Goal: Obtain resource: Download file/media

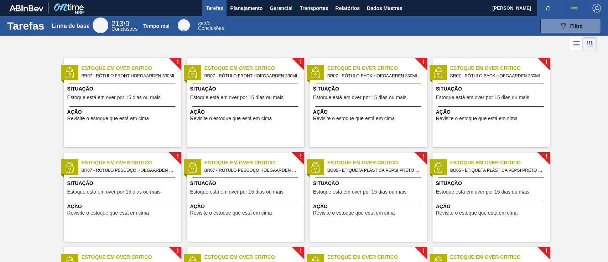
click at [239, 6] on font "Planejamento" at bounding box center [246, 8] width 32 height 6
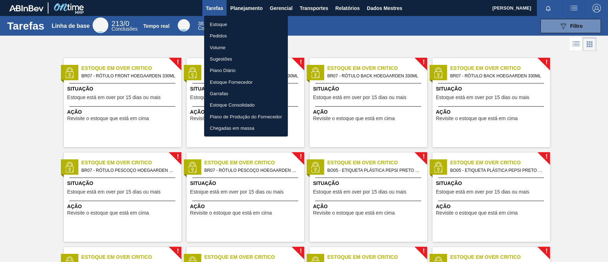
click at [227, 34] on li "Pedidos" at bounding box center [246, 35] width 84 height 11
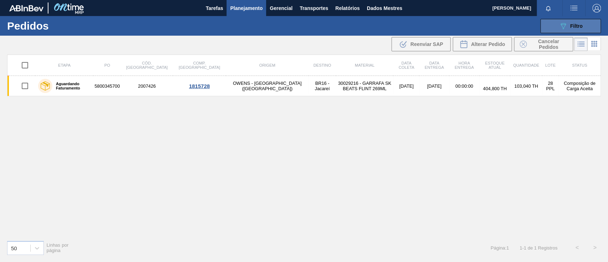
click at [565, 23] on icon "089F7B8B-B2A5-4AFE-B5C0-19BA573D28AC" at bounding box center [562, 26] width 9 height 9
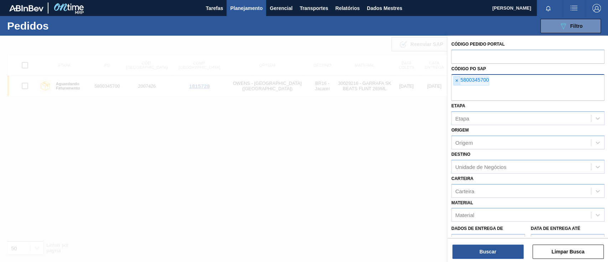
click at [456, 81] on font "×" at bounding box center [456, 81] width 3 height 6
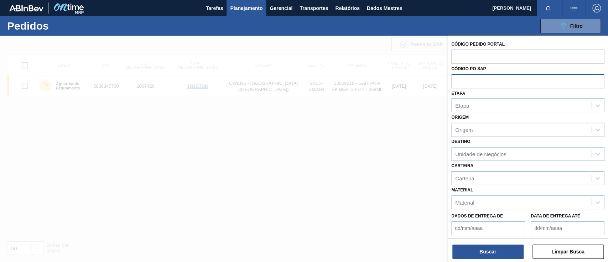
paste input "text"
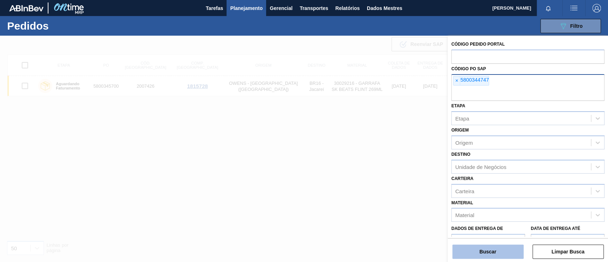
click at [494, 255] on button "Buscar" at bounding box center [487, 251] width 71 height 14
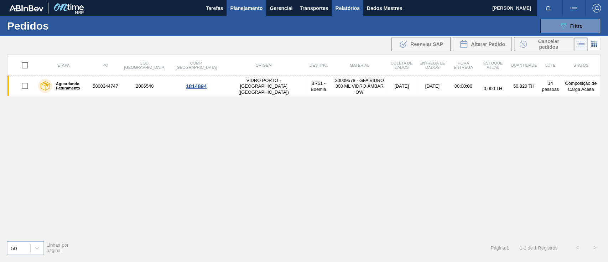
click at [359, 10] on button "Relatórios" at bounding box center [346, 8] width 31 height 16
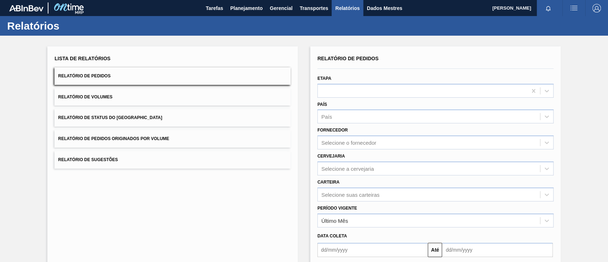
click at [136, 141] on span "Relatório de Pedidos Originados por Volume" at bounding box center [113, 138] width 111 height 5
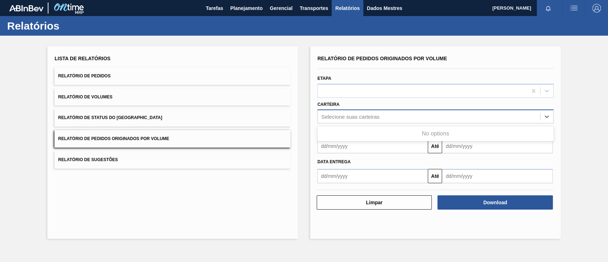
click at [327, 114] on div "Selecione suas carteiras" at bounding box center [350, 117] width 58 height 6
type input "açu"
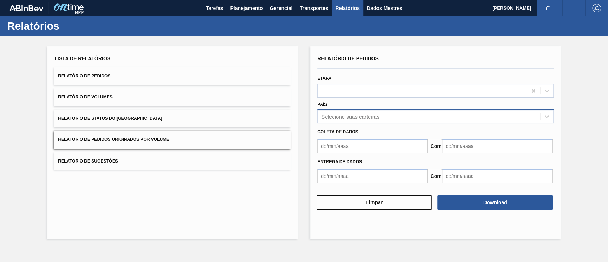
click at [284, 179] on div "Lista de Relatórios Relatório de Pedidos Relatório de Volumes Relatório de Stat…" at bounding box center [172, 142] width 250 height 192
click at [341, 115] on font "Selecione suas carteiras" at bounding box center [350, 117] width 58 height 6
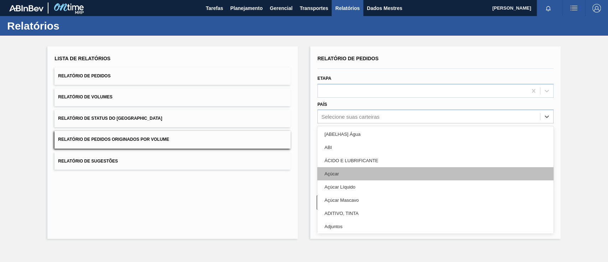
click at [345, 174] on div "Açúcar" at bounding box center [435, 173] width 236 height 13
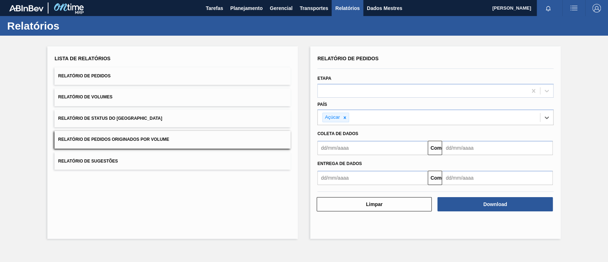
click at [347, 150] on input "text" at bounding box center [372, 148] width 110 height 14
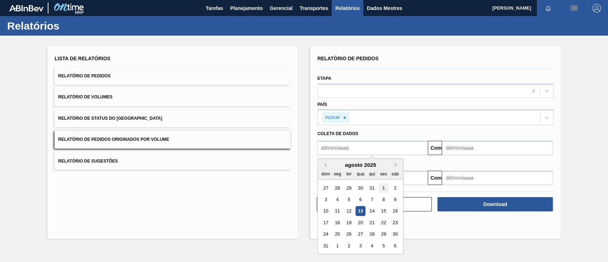
click at [382, 187] on div "1" at bounding box center [383, 188] width 10 height 10
type input "[DATE]"
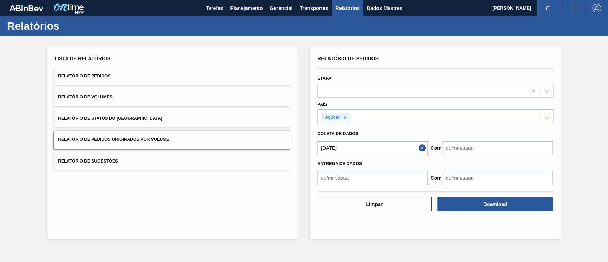
click at [471, 157] on div "Entrega de dados" at bounding box center [435, 163] width 242 height 12
click at [471, 152] on input "text" at bounding box center [497, 148] width 110 height 14
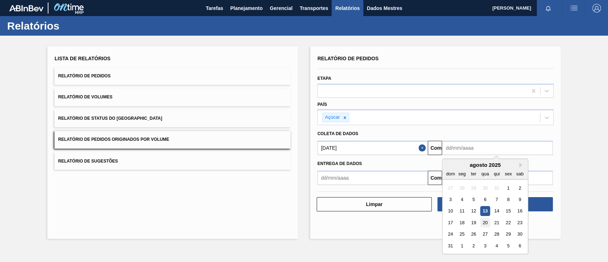
click at [485, 224] on div "20" at bounding box center [485, 222] width 10 height 10
type input "[DATE]"
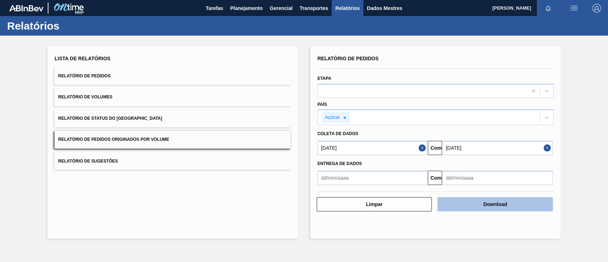
click at [496, 201] on font "Download" at bounding box center [495, 204] width 24 height 6
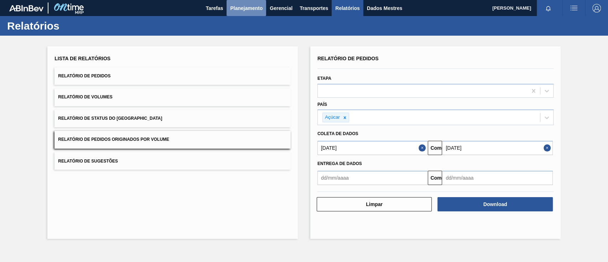
click at [238, 7] on font "Planejamento" at bounding box center [246, 8] width 32 height 6
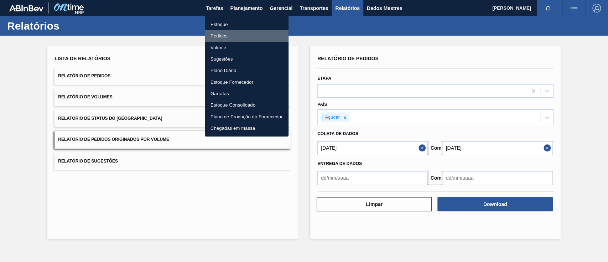
click at [227, 36] on li "Pedidos" at bounding box center [247, 35] width 84 height 11
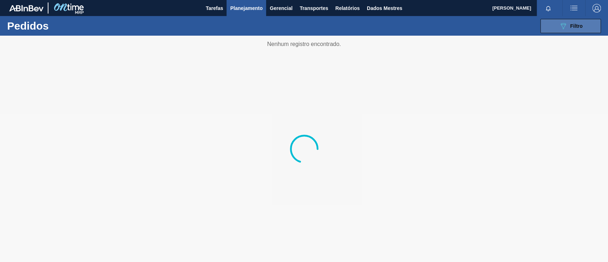
click at [586, 22] on button "089F7B8B-B2A5-4AFE-B5C0-19BA573D28AC Filtro" at bounding box center [570, 26] width 61 height 14
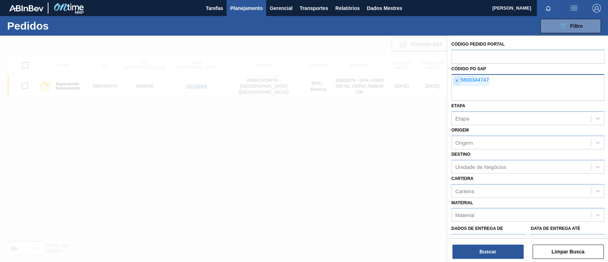
click at [458, 79] on span "×" at bounding box center [456, 80] width 7 height 9
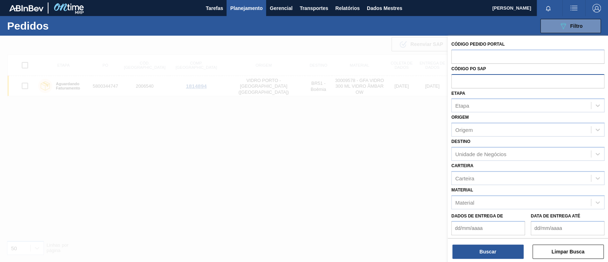
paste input "text"
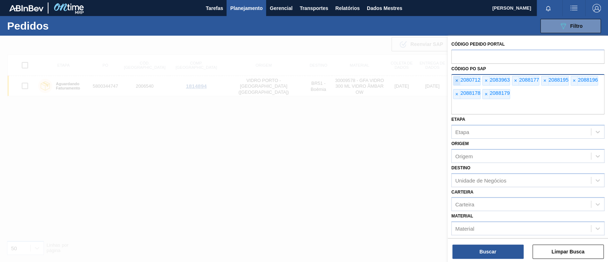
click at [459, 80] on span "×" at bounding box center [456, 80] width 7 height 9
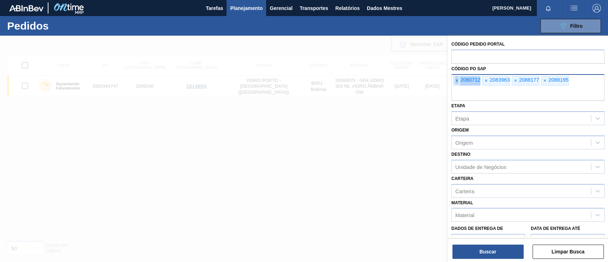
click at [459, 80] on span "×" at bounding box center [456, 80] width 7 height 9
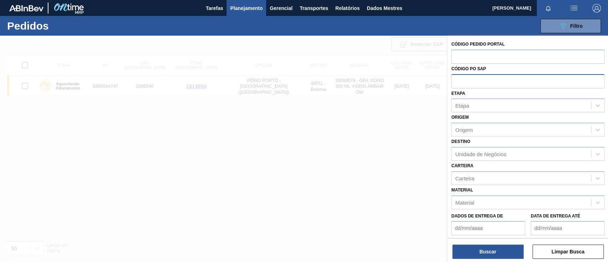
paste input "text"
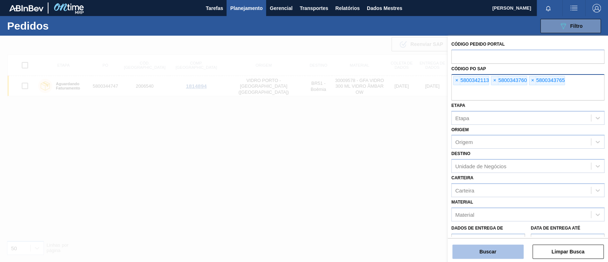
click at [494, 253] on font "Buscar" at bounding box center [487, 251] width 17 height 6
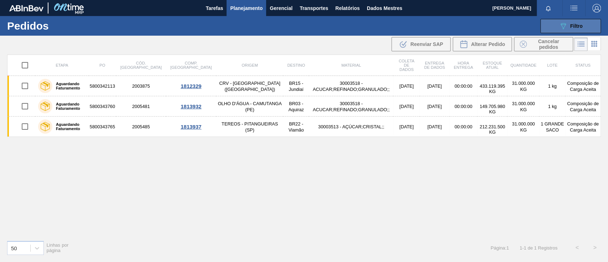
click at [580, 28] on font "Filtro" at bounding box center [576, 26] width 12 height 6
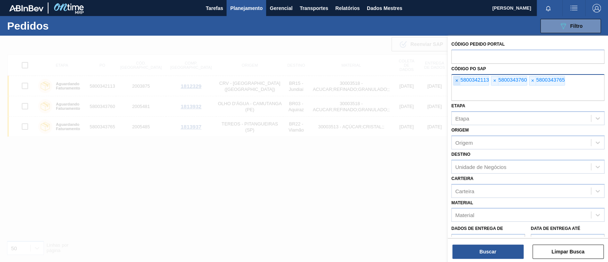
click at [459, 79] on span "×" at bounding box center [456, 80] width 7 height 9
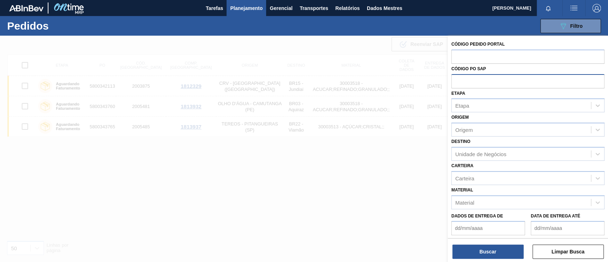
paste input "text"
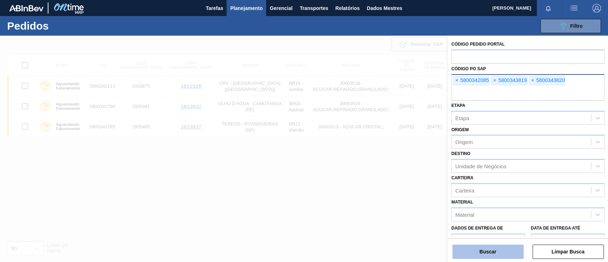
click at [489, 253] on font "Buscar" at bounding box center [487, 251] width 17 height 6
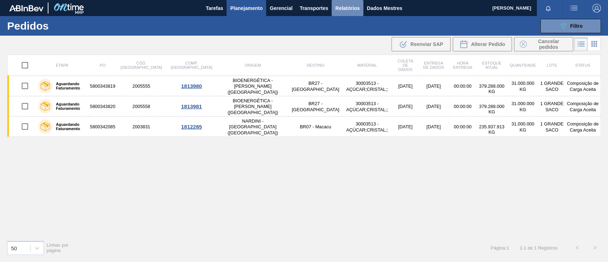
click at [356, 9] on font "Relatórios" at bounding box center [347, 8] width 24 height 6
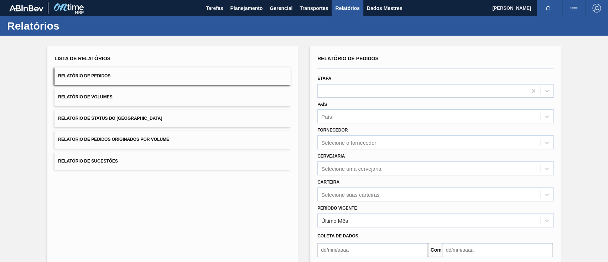
click at [152, 135] on button "Relatório de Pedidos Originados por Volume" at bounding box center [172, 139] width 236 height 17
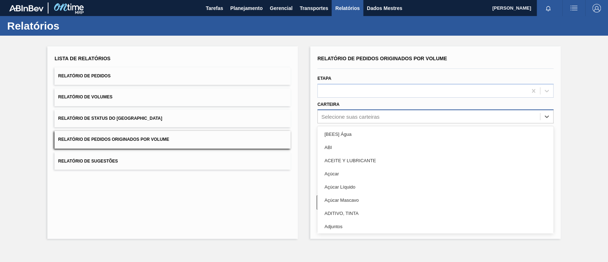
click at [344, 116] on font "Selecione suas carteiras" at bounding box center [350, 117] width 58 height 6
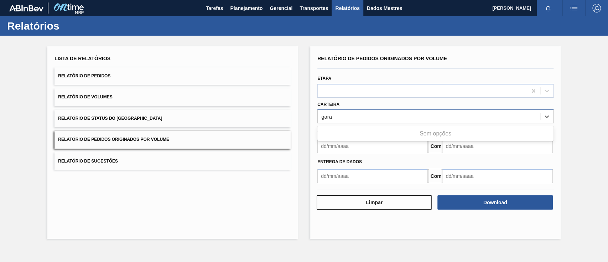
type input "gar"
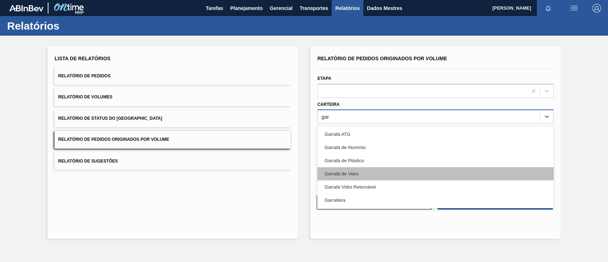
click at [343, 171] on font "Garrafa de Vidro" at bounding box center [341, 173] width 34 height 5
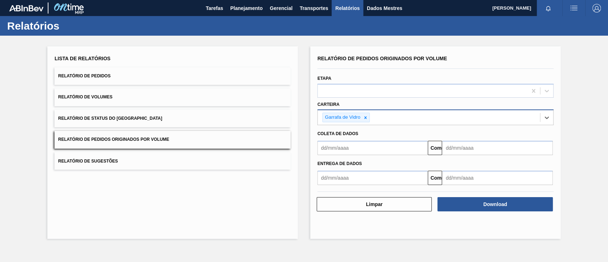
click at [340, 149] on input "text" at bounding box center [372, 148] width 110 height 14
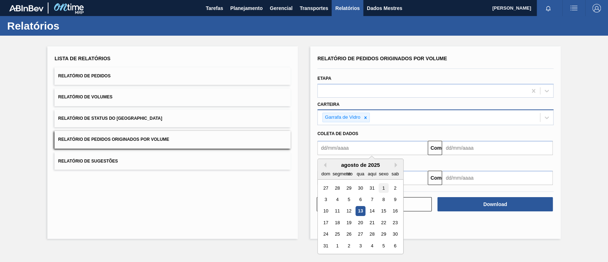
click at [379, 185] on div "1" at bounding box center [383, 188] width 10 height 10
type input "[DATE]"
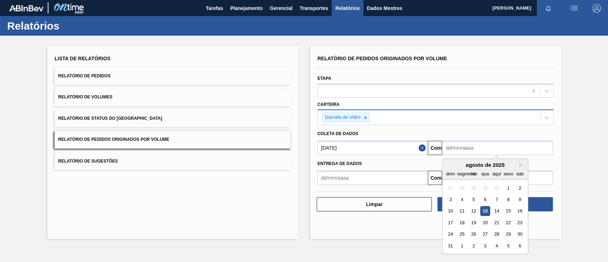
click at [459, 149] on input "text" at bounding box center [497, 148] width 110 height 14
click at [487, 219] on div "20" at bounding box center [485, 222] width 10 height 10
type input "[DATE]"
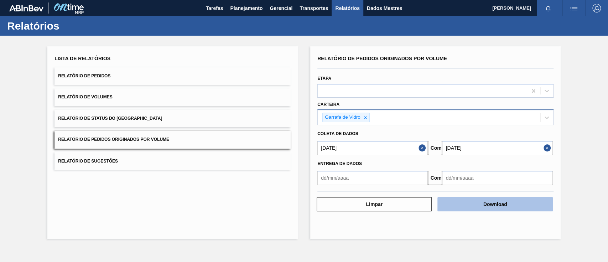
click at [512, 201] on button "Download" at bounding box center [494, 204] width 115 height 14
click at [477, 203] on button "Download" at bounding box center [494, 204] width 115 height 14
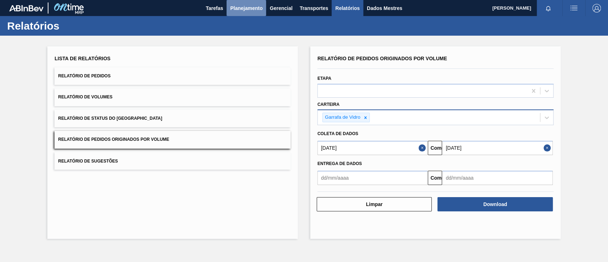
click at [233, 8] on font "Planejamento" at bounding box center [246, 8] width 32 height 6
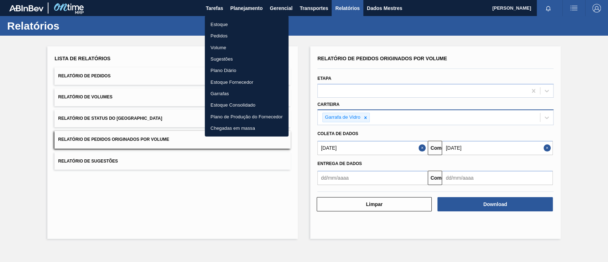
click at [219, 37] on font "Pedidos" at bounding box center [218, 35] width 17 height 5
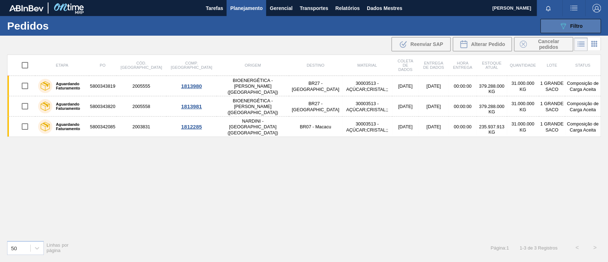
click at [556, 24] on button "089F7B8B-B2A5-4AFE-B5C0-19BA573D28AC Filtro" at bounding box center [570, 26] width 61 height 14
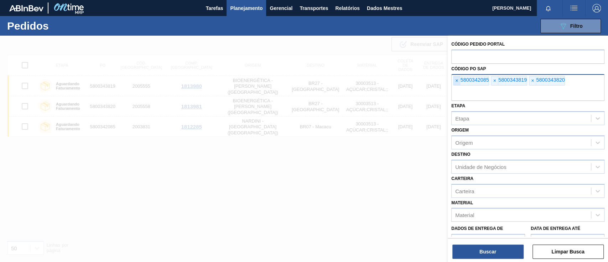
click at [456, 81] on font "×" at bounding box center [456, 81] width 3 height 6
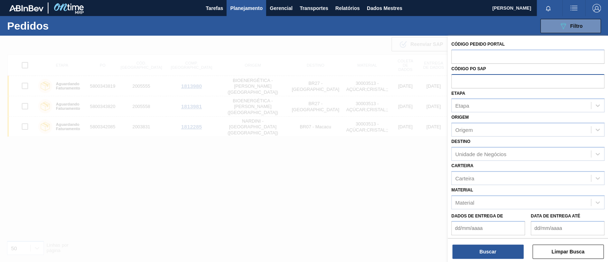
paste input "text"
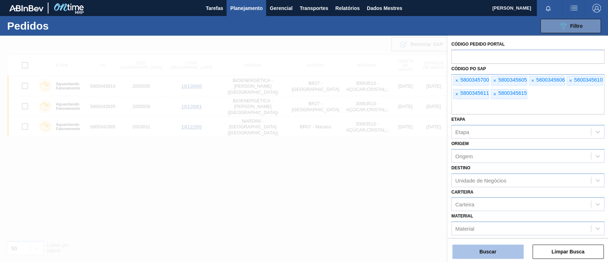
click at [487, 250] on font "Buscar" at bounding box center [487, 251] width 17 height 6
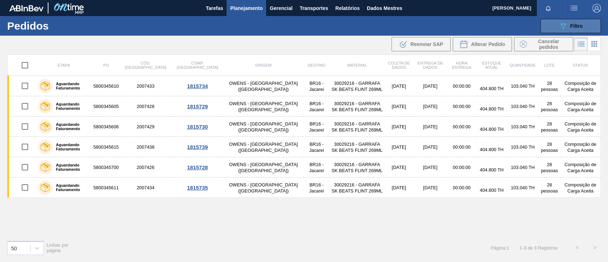
click at [577, 31] on button "089F7B8B-B2A5-4AFE-B5C0-19BA573D28AC Filtro" at bounding box center [570, 26] width 61 height 14
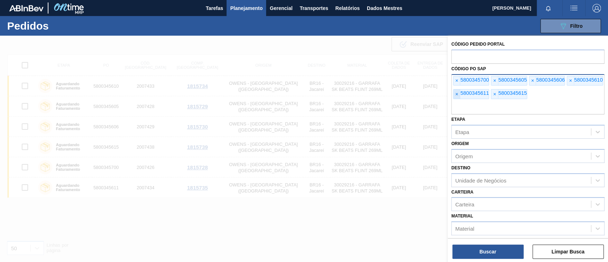
click at [453, 96] on span "×" at bounding box center [456, 93] width 7 height 9
click at [454, 96] on span "×" at bounding box center [456, 93] width 7 height 9
click at [454, 101] on input "text" at bounding box center [527, 108] width 153 height 14
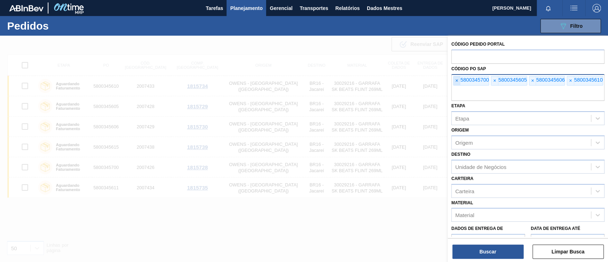
click at [452, 78] on div "× 5800345700 × 5800345605 × 5800345606 × 5800345610" at bounding box center [527, 87] width 153 height 27
click at [455, 79] on span "×" at bounding box center [456, 80] width 7 height 9
click at [455, 79] on font "×" at bounding box center [456, 81] width 3 height 6
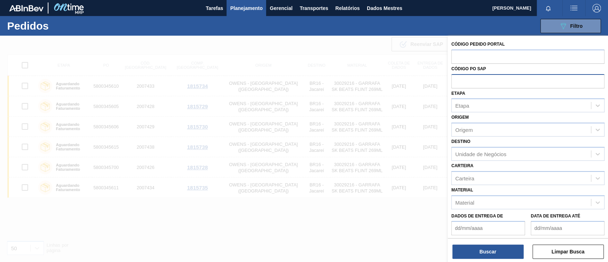
paste input "text"
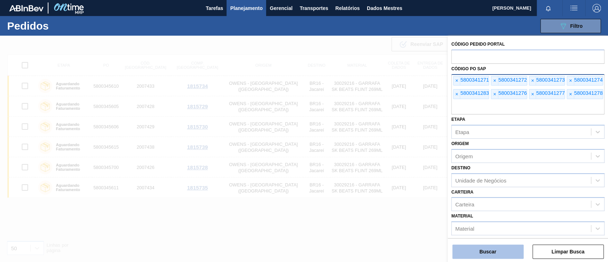
click at [490, 247] on button "Buscar" at bounding box center [487, 251] width 71 height 14
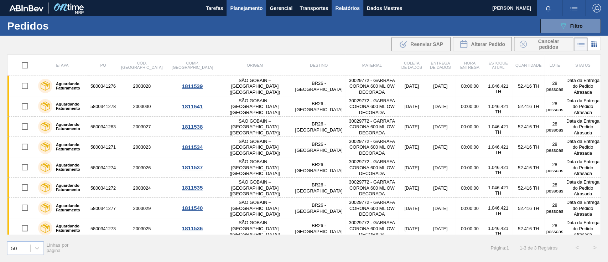
click at [336, 8] on font "Relatórios" at bounding box center [347, 8] width 24 height 6
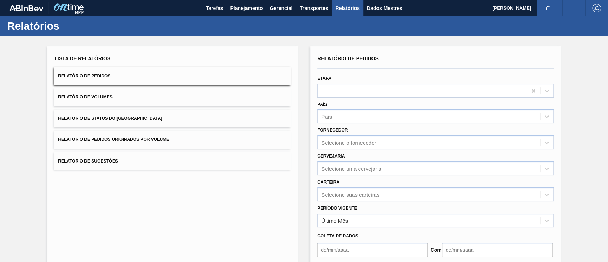
click at [154, 139] on font "Relatório de Pedidos Originados por Volume" at bounding box center [113, 139] width 111 height 5
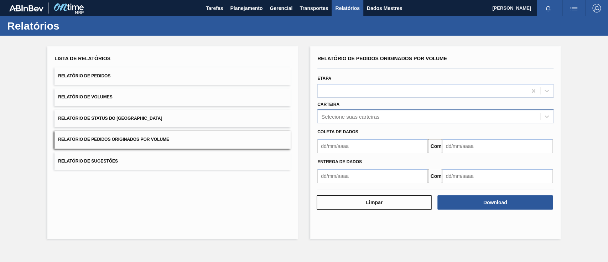
click at [345, 121] on div "Selecione suas carteiras" at bounding box center [429, 116] width 222 height 10
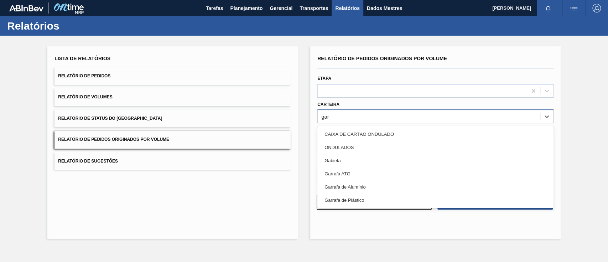
type input "ga"
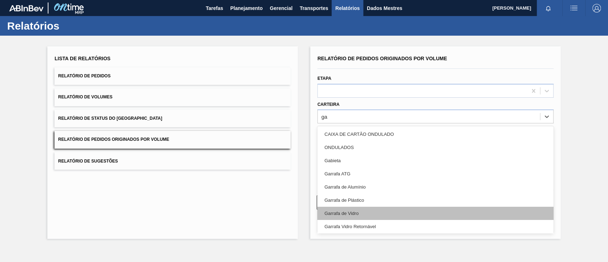
click at [372, 206] on div "Garrafa de Vidro" at bounding box center [435, 212] width 236 height 13
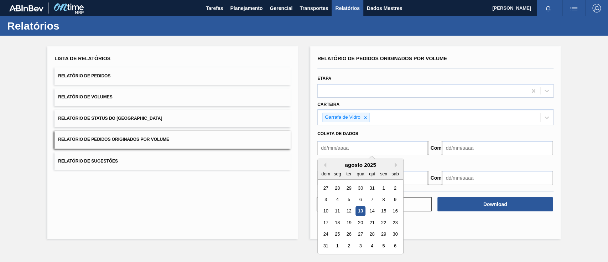
click at [336, 147] on input "text" at bounding box center [372, 148] width 110 height 14
click at [363, 211] on div "13" at bounding box center [360, 211] width 10 height 10
type input "[DATE]"
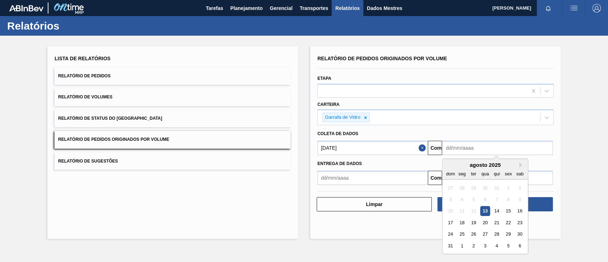
click at [463, 152] on input "text" at bounding box center [497, 148] width 110 height 14
click at [473, 223] on font "19" at bounding box center [473, 222] width 5 height 5
type input "[DATE]"
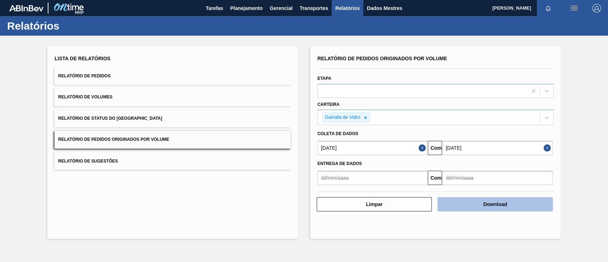
click at [517, 204] on button "Download" at bounding box center [494, 204] width 115 height 14
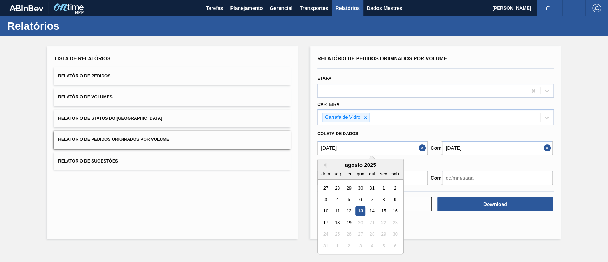
click at [352, 148] on input "[DATE]" at bounding box center [372, 148] width 110 height 14
click at [385, 187] on div "1" at bounding box center [383, 188] width 10 height 10
type input "[DATE]"
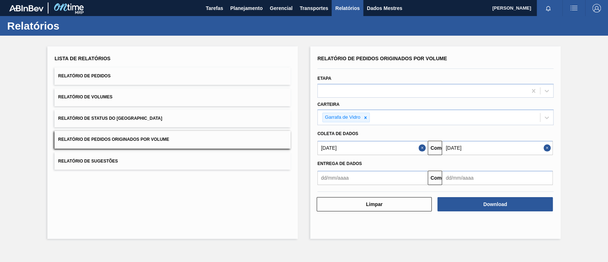
click at [499, 144] on input "[DATE]" at bounding box center [497, 148] width 110 height 14
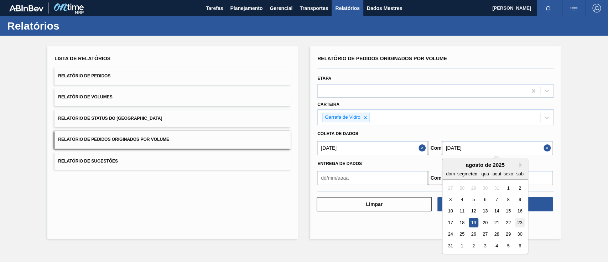
click at [516, 224] on div "23" at bounding box center [520, 222] width 10 height 10
type input "[DATE]"
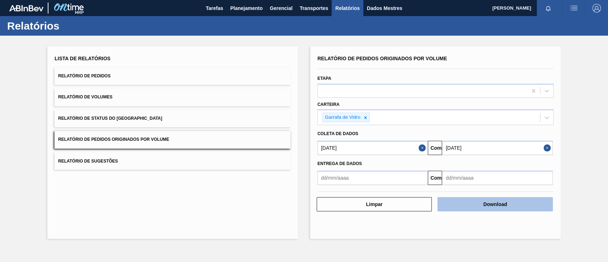
click at [510, 204] on button "Download" at bounding box center [494, 204] width 115 height 14
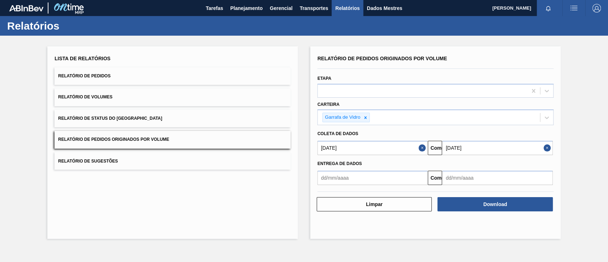
click at [113, 77] on button "Relatório de Pedidos" at bounding box center [172, 75] width 236 height 17
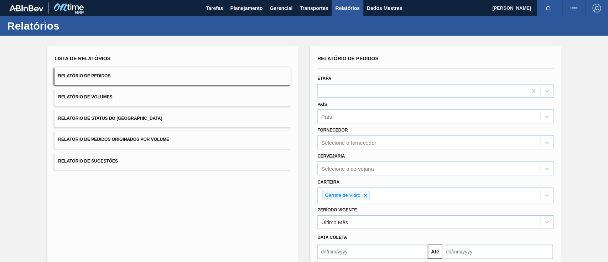
type input "[DATE]"
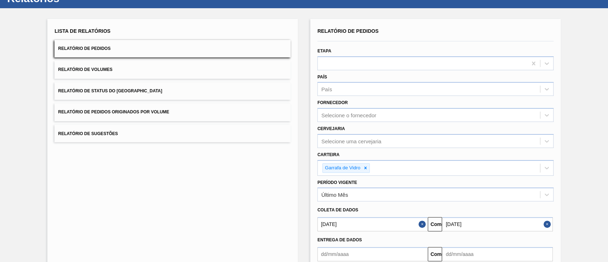
scroll to position [47, 0]
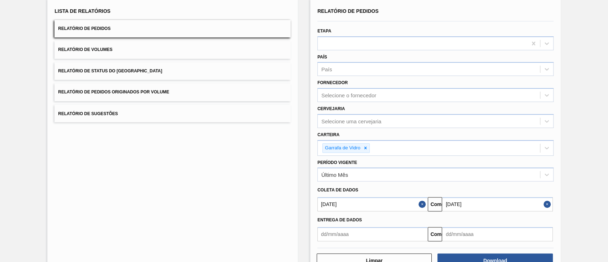
click at [384, 204] on input "[DATE]" at bounding box center [372, 204] width 110 height 14
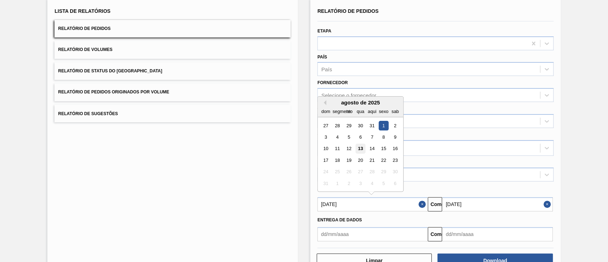
click at [362, 149] on font "13" at bounding box center [360, 148] width 5 height 5
type input "[DATE]"
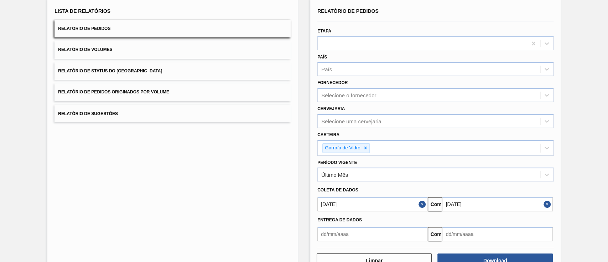
click at [455, 207] on input "[DATE]" at bounding box center [497, 204] width 110 height 14
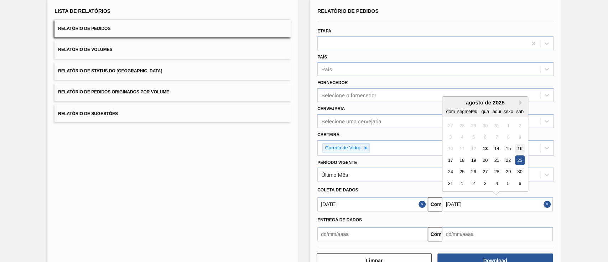
click at [517, 149] on font "16" at bounding box center [519, 148] width 5 height 5
type input "[DATE]"
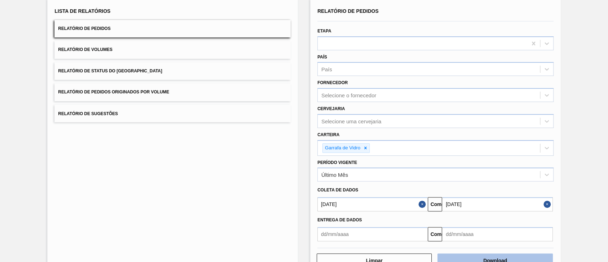
click at [500, 256] on button "Download" at bounding box center [494, 260] width 115 height 14
click at [145, 92] on font "Relatório de Pedidos Originados por Volume" at bounding box center [113, 92] width 111 height 5
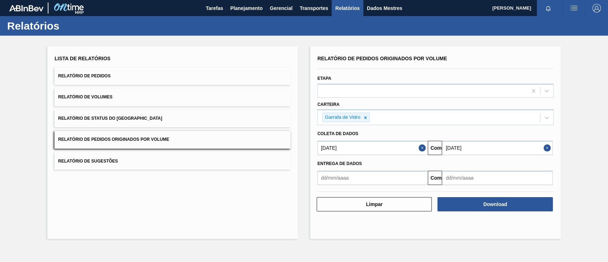
click at [519, 149] on input "[DATE]" at bounding box center [497, 148] width 110 height 14
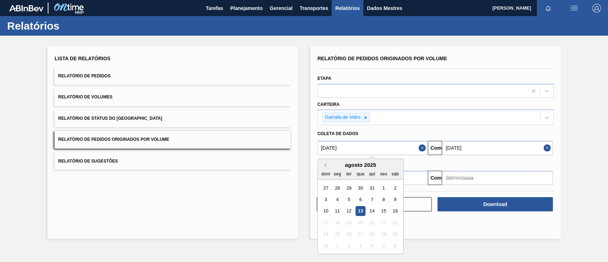
click at [407, 149] on input "[DATE]" at bounding box center [372, 148] width 110 height 14
click at [381, 187] on div "1" at bounding box center [383, 188] width 10 height 10
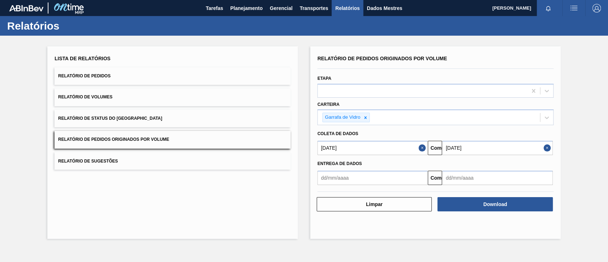
type input "[DATE]"
click at [481, 151] on input "[DATE]" at bounding box center [497, 148] width 110 height 14
click at [582, 166] on div "Lista de Relatórios Relatório de Pedidos Relatório de Volumes Relatório de Stat…" at bounding box center [304, 142] width 608 height 212
click at [405, 149] on input "[DATE]" at bounding box center [372, 148] width 110 height 14
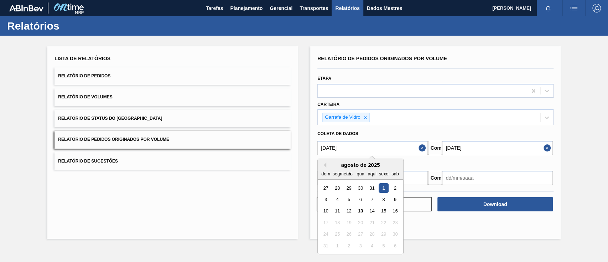
click at [601, 148] on div "Lista de Relatórios Relatório de Pedidos Relatório de Volumes Relatório de Stat…" at bounding box center [304, 142] width 608 height 212
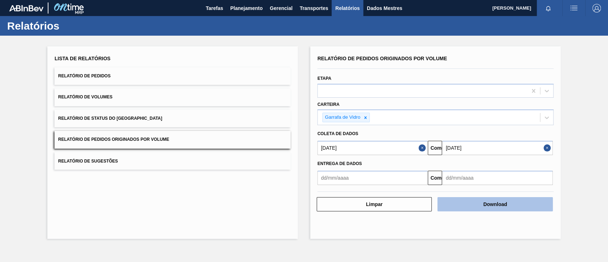
click at [519, 206] on button "Download" at bounding box center [494, 204] width 115 height 14
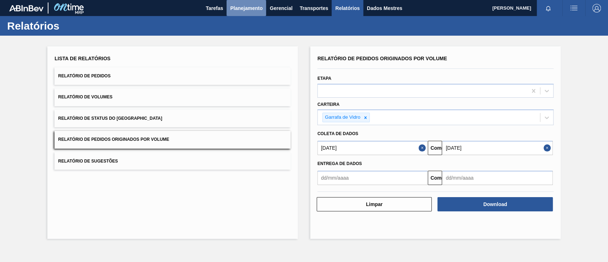
click at [247, 9] on font "Planejamento" at bounding box center [246, 8] width 32 height 6
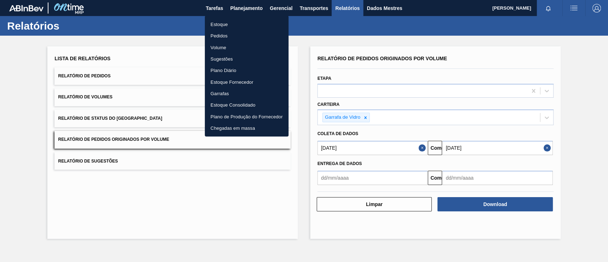
click at [223, 36] on font "Pedidos" at bounding box center [218, 35] width 17 height 5
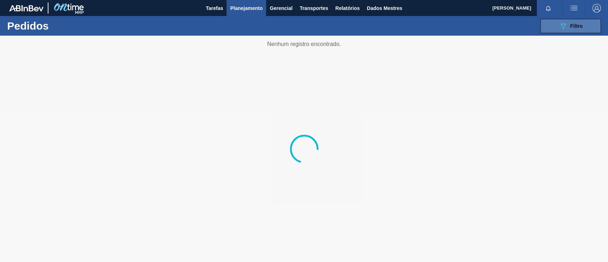
click at [559, 26] on icon "089F7B8B-B2A5-4AFE-B5C0-19BA573D28AC" at bounding box center [562, 26] width 9 height 9
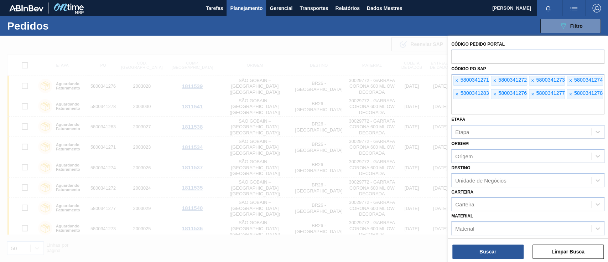
click at [456, 79] on font "×" at bounding box center [456, 81] width 3 height 6
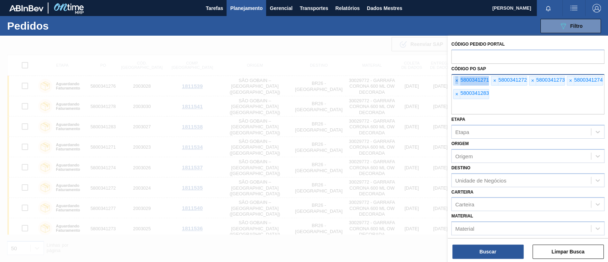
click at [456, 79] on font "×" at bounding box center [456, 81] width 3 height 6
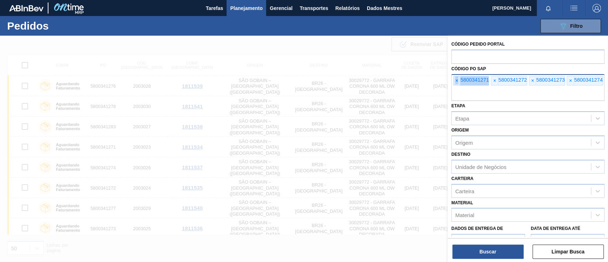
click at [456, 79] on font "×" at bounding box center [456, 81] width 3 height 6
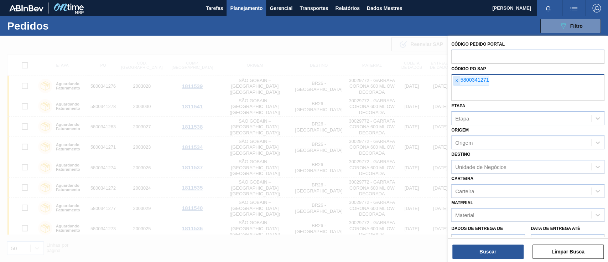
click at [456, 79] on font "×" at bounding box center [456, 81] width 3 height 6
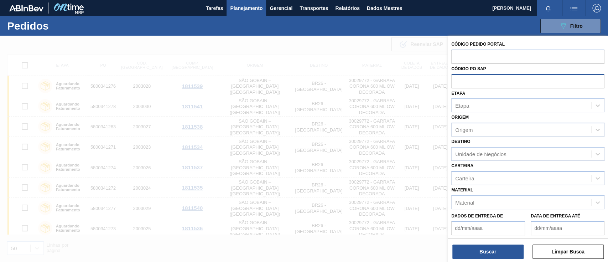
click at [456, 79] on input "text" at bounding box center [527, 81] width 153 height 14
paste input "5800336812"
type input "5800336812"
click at [489, 251] on font "Buscar" at bounding box center [487, 251] width 17 height 6
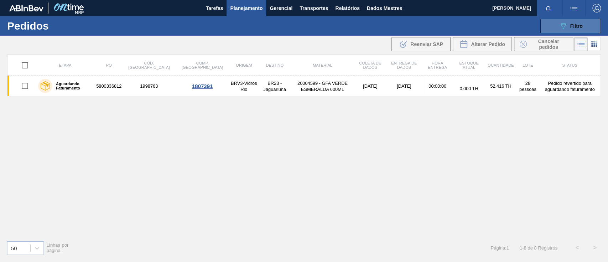
click at [553, 26] on button "089F7B8B-B2A5-4AFE-B5C0-19BA573D28AC Filtro" at bounding box center [570, 26] width 61 height 14
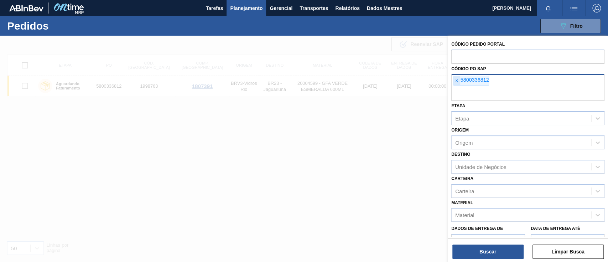
click at [455, 81] on font "×" at bounding box center [456, 81] width 3 height 6
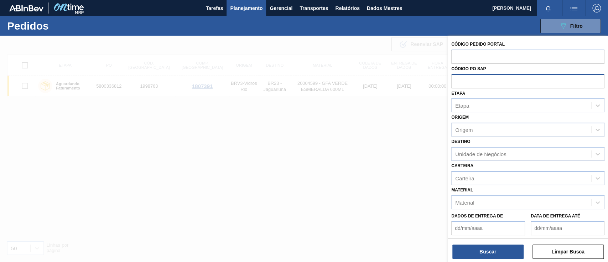
paste input "5800342349"
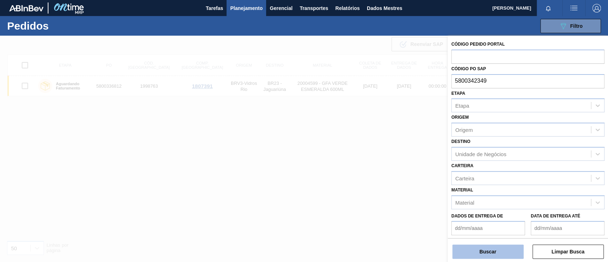
type input "5800342349"
click at [489, 249] on font "Buscar" at bounding box center [487, 251] width 17 height 6
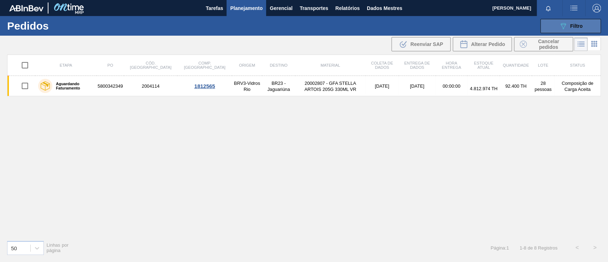
click at [551, 25] on button "089F7B8B-B2A5-4AFE-B5C0-19BA573D28AC Filtro" at bounding box center [570, 26] width 61 height 14
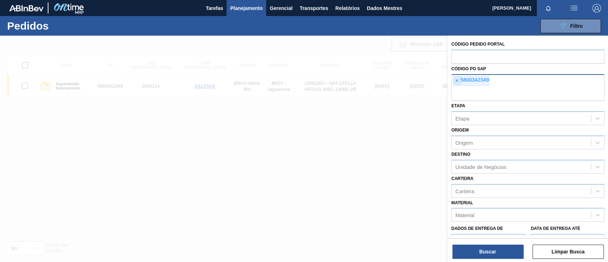
click at [455, 82] on font "×" at bounding box center [456, 81] width 3 height 6
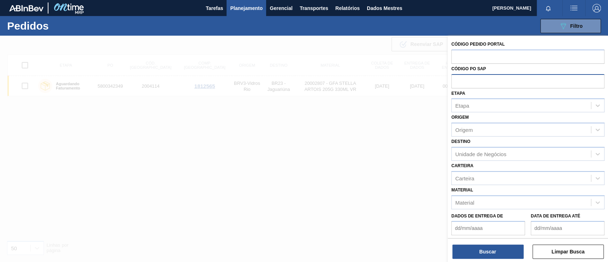
paste input "5800342351"
type input "5800342351"
click at [491, 249] on font "Buscar" at bounding box center [487, 251] width 17 height 6
